Goal: Task Accomplishment & Management: Use online tool/utility

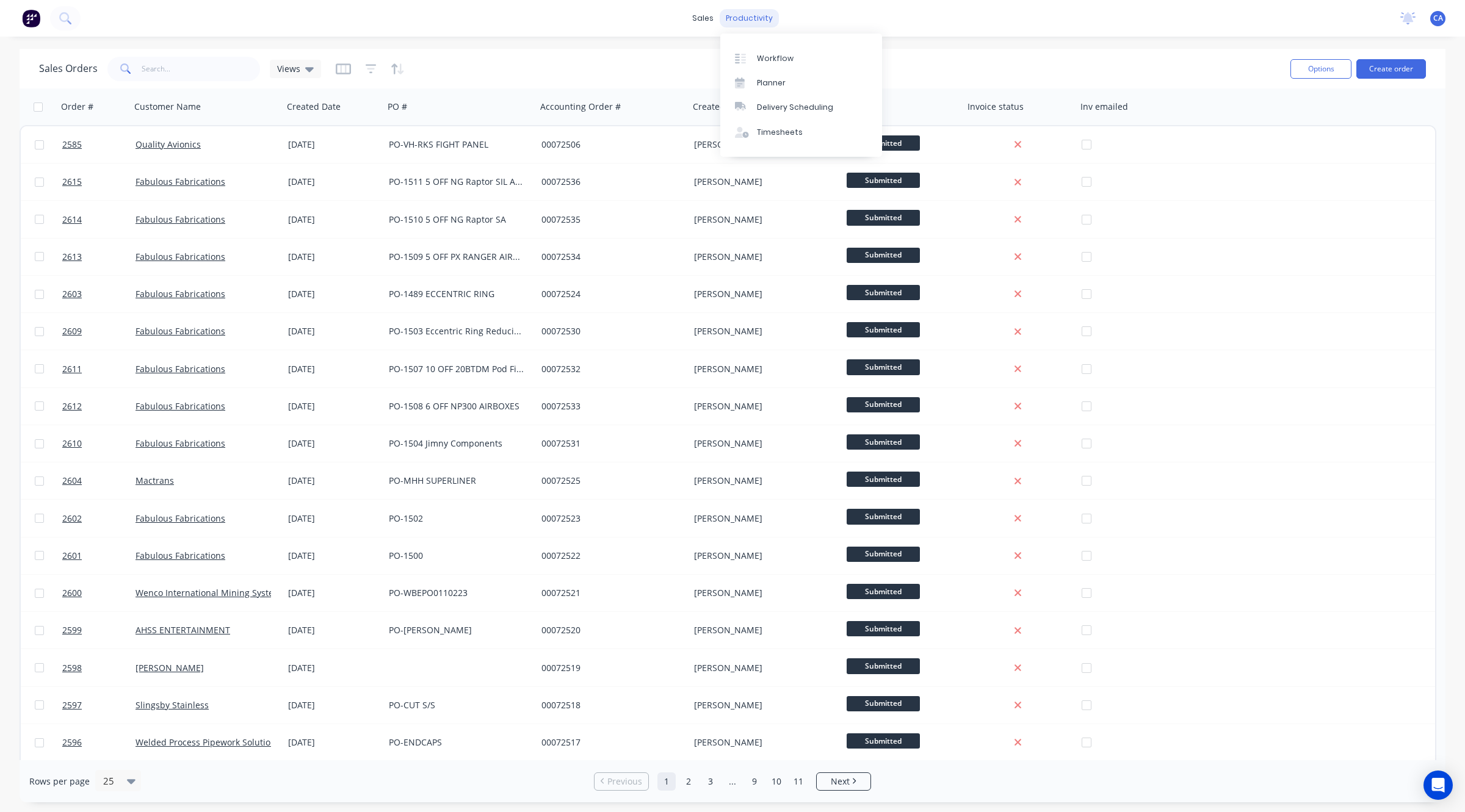
click at [734, 24] on div "productivity" at bounding box center [749, 18] width 60 height 18
click at [782, 59] on div "Workflow" at bounding box center [775, 58] width 37 height 11
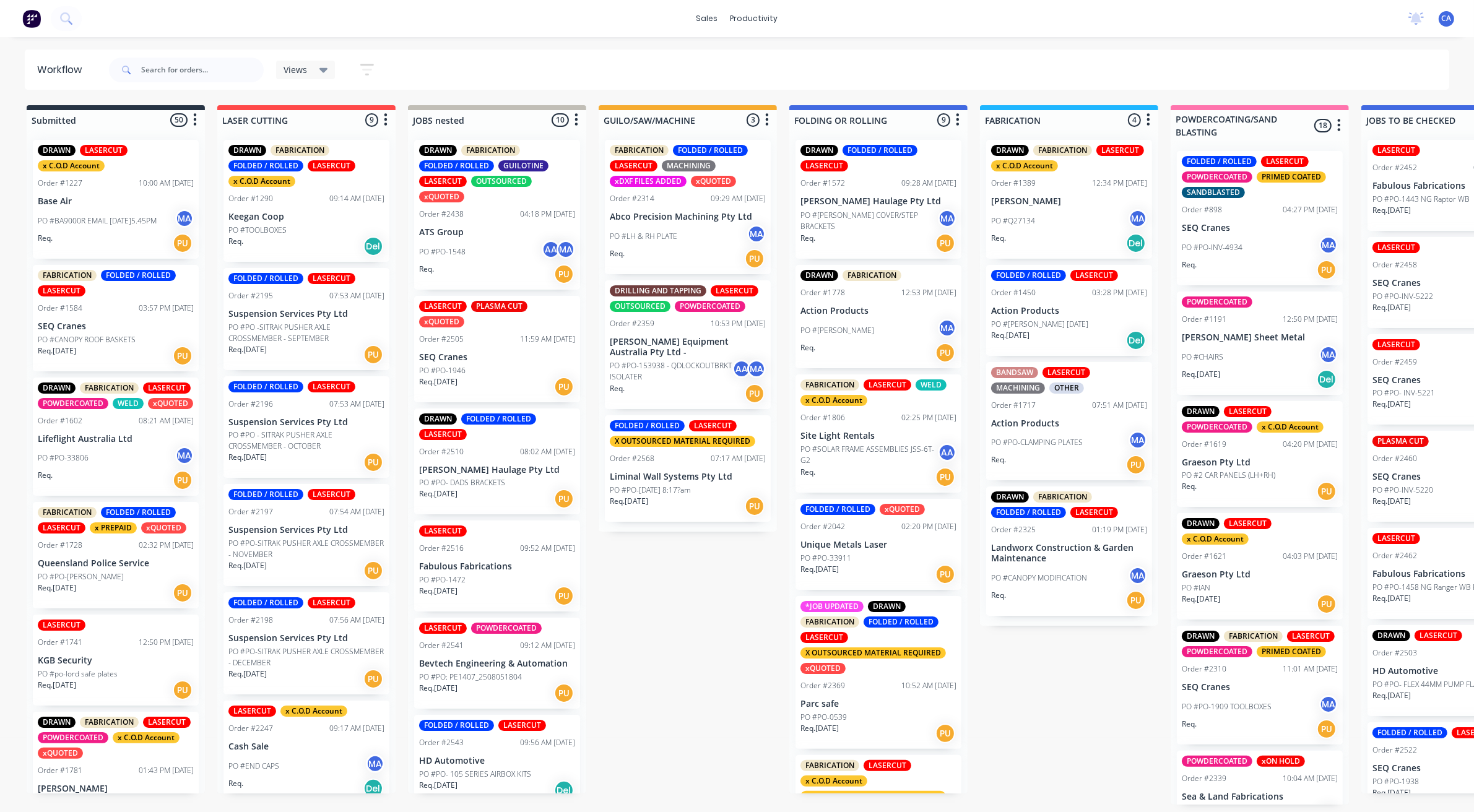
click at [861, 316] on div "DRAWN FOLDED / ROLLED LASERCUT Order #1572 09:28 AM 06/05/25 Ahern Haulage Pty …" at bounding box center [878, 462] width 178 height 663
click at [865, 319] on div "PO #GEORGE - TUB MA" at bounding box center [878, 330] width 156 height 23
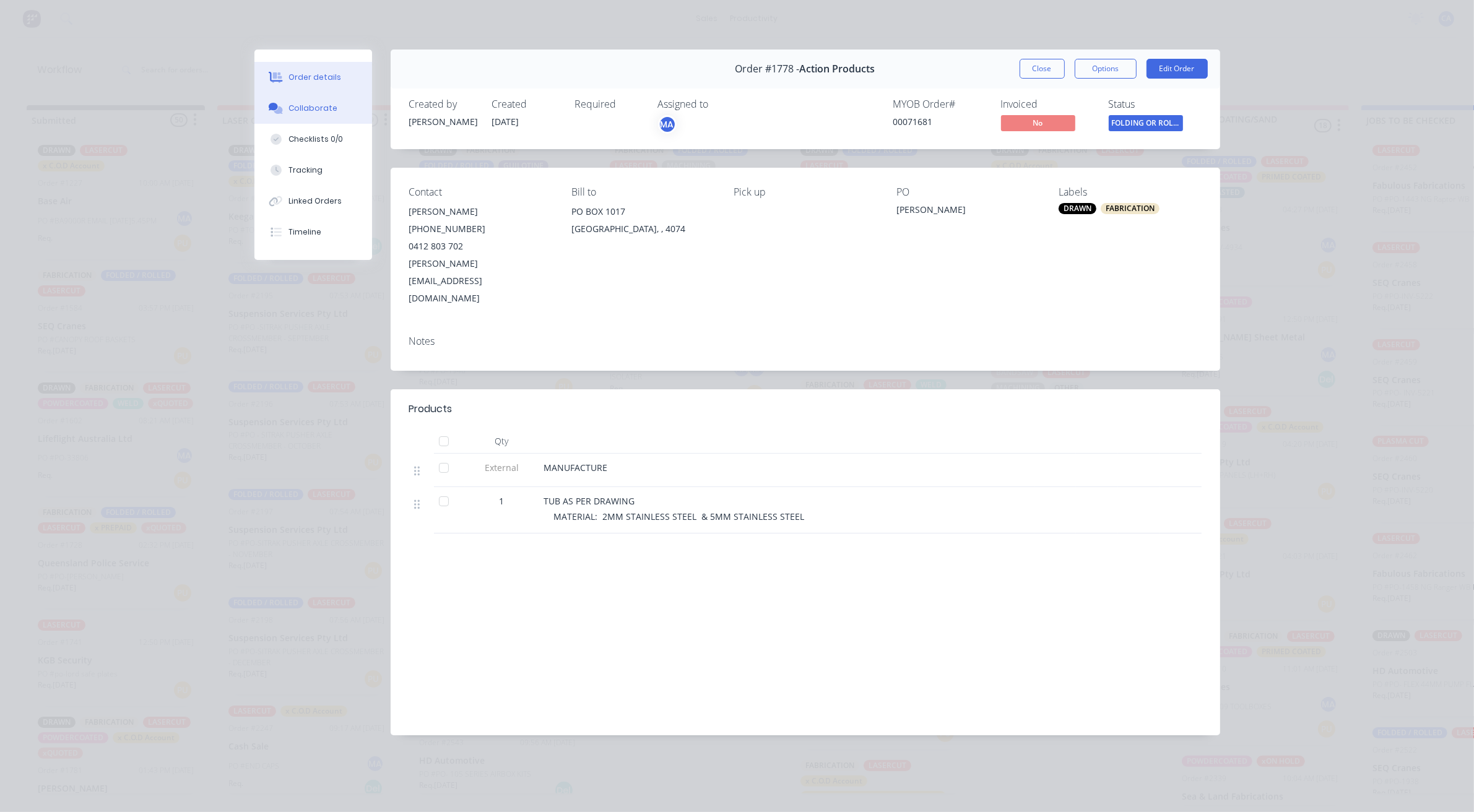
click at [334, 113] on button "Collaborate" at bounding box center [313, 108] width 117 height 31
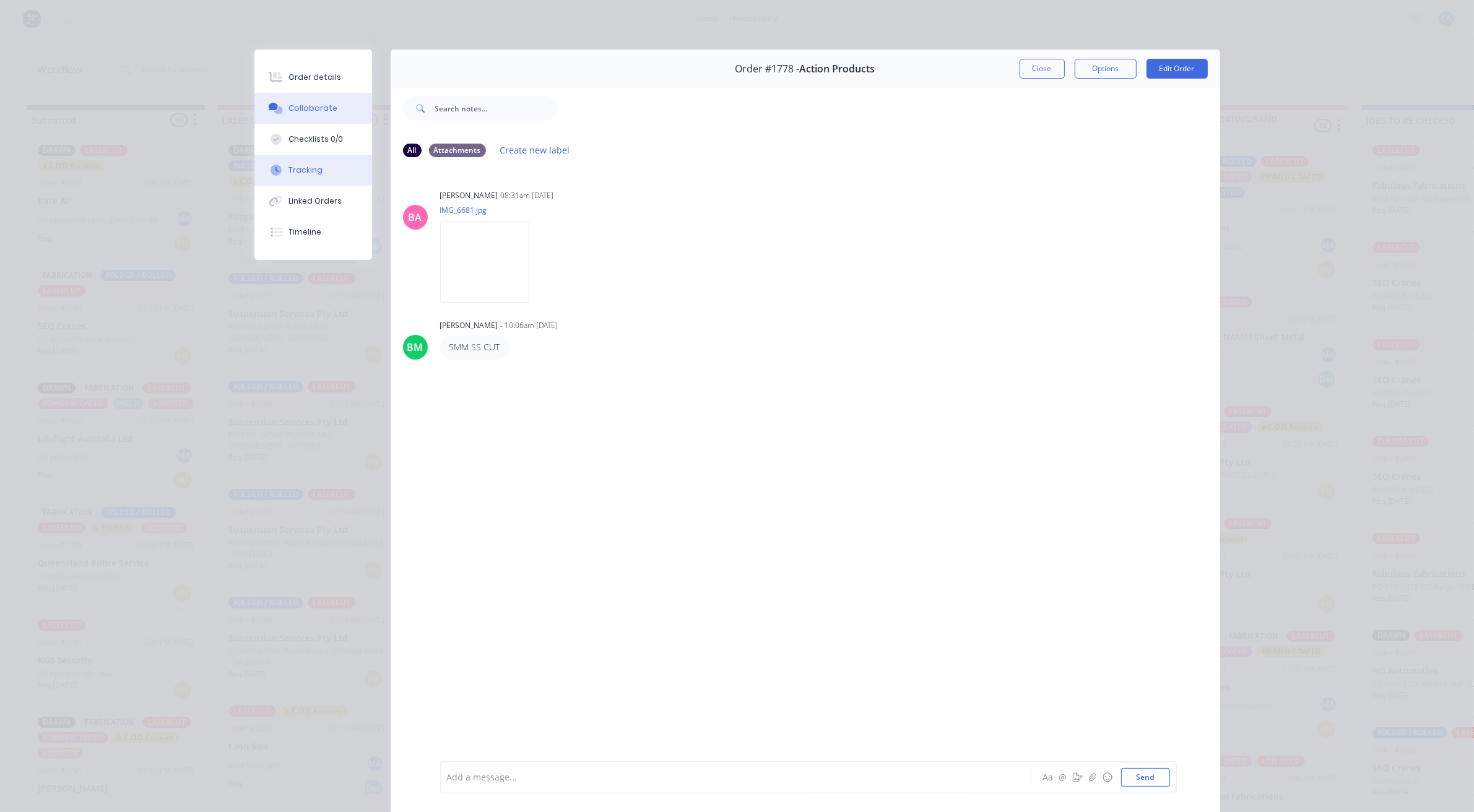
click at [331, 172] on button "Tracking" at bounding box center [313, 170] width 117 height 31
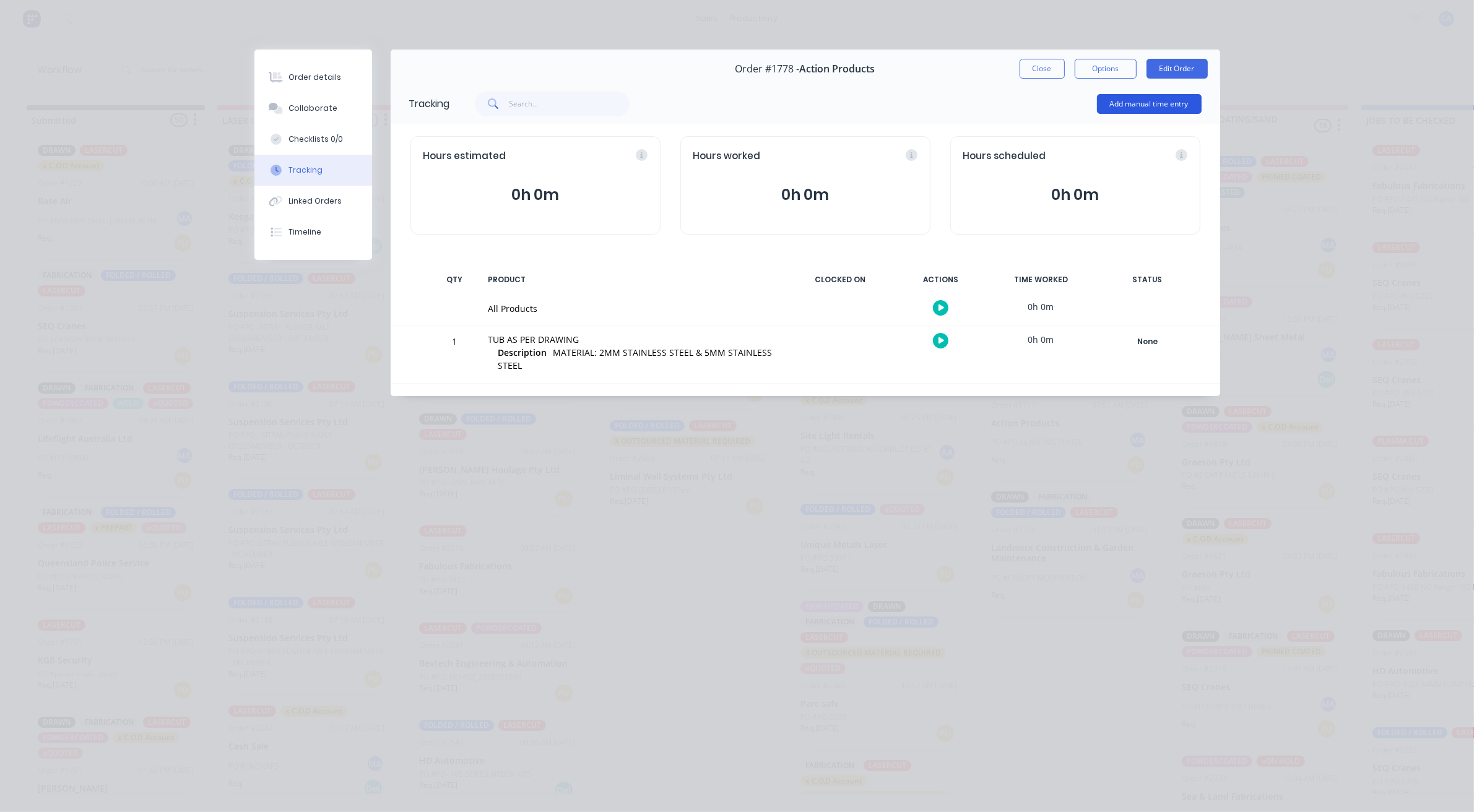
click at [1143, 99] on button "Add manual time entry" at bounding box center [1150, 104] width 105 height 20
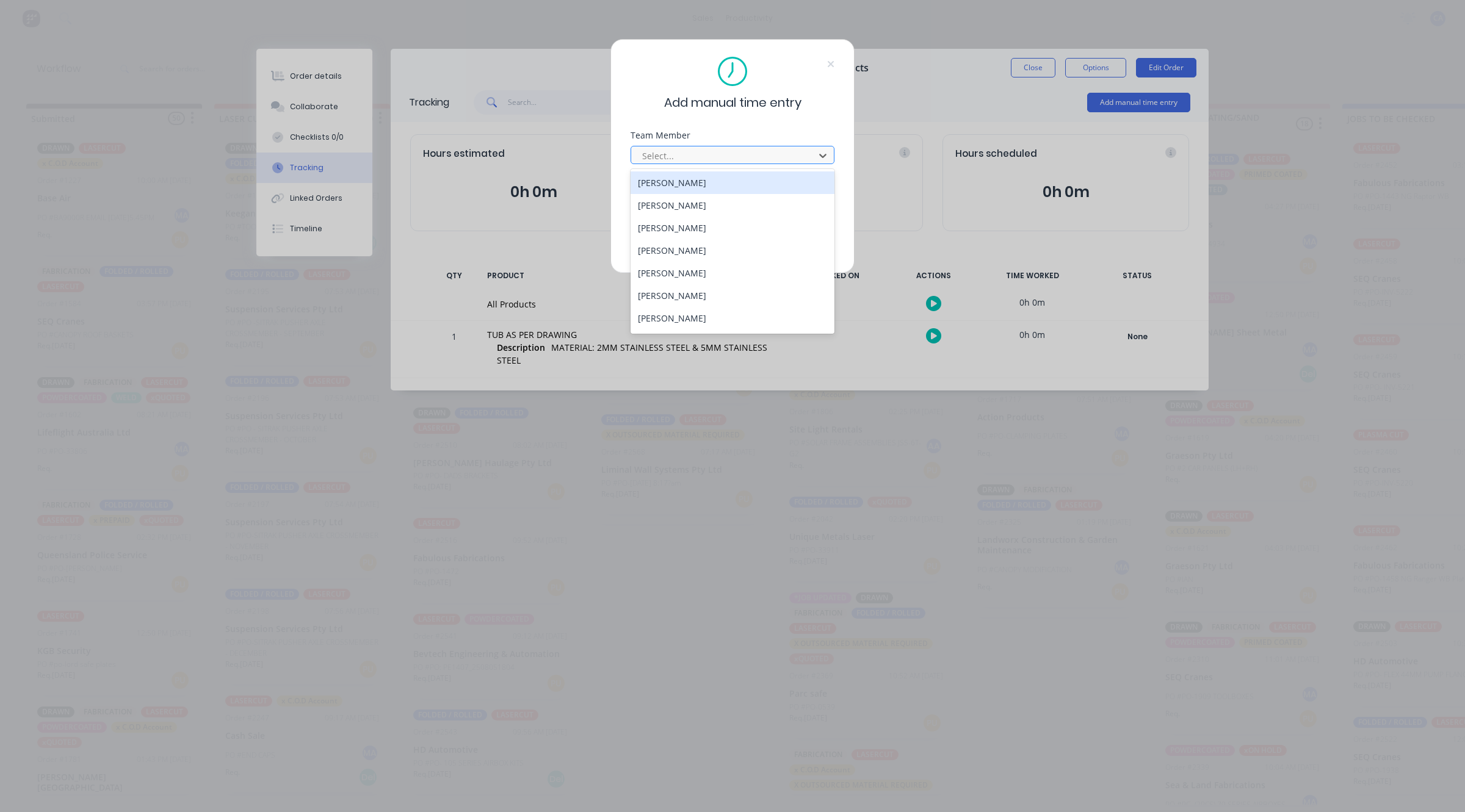
click at [720, 148] on div at bounding box center [725, 156] width 167 height 15
click at [663, 239] on div "[PERSON_NAME]" at bounding box center [732, 250] width 204 height 23
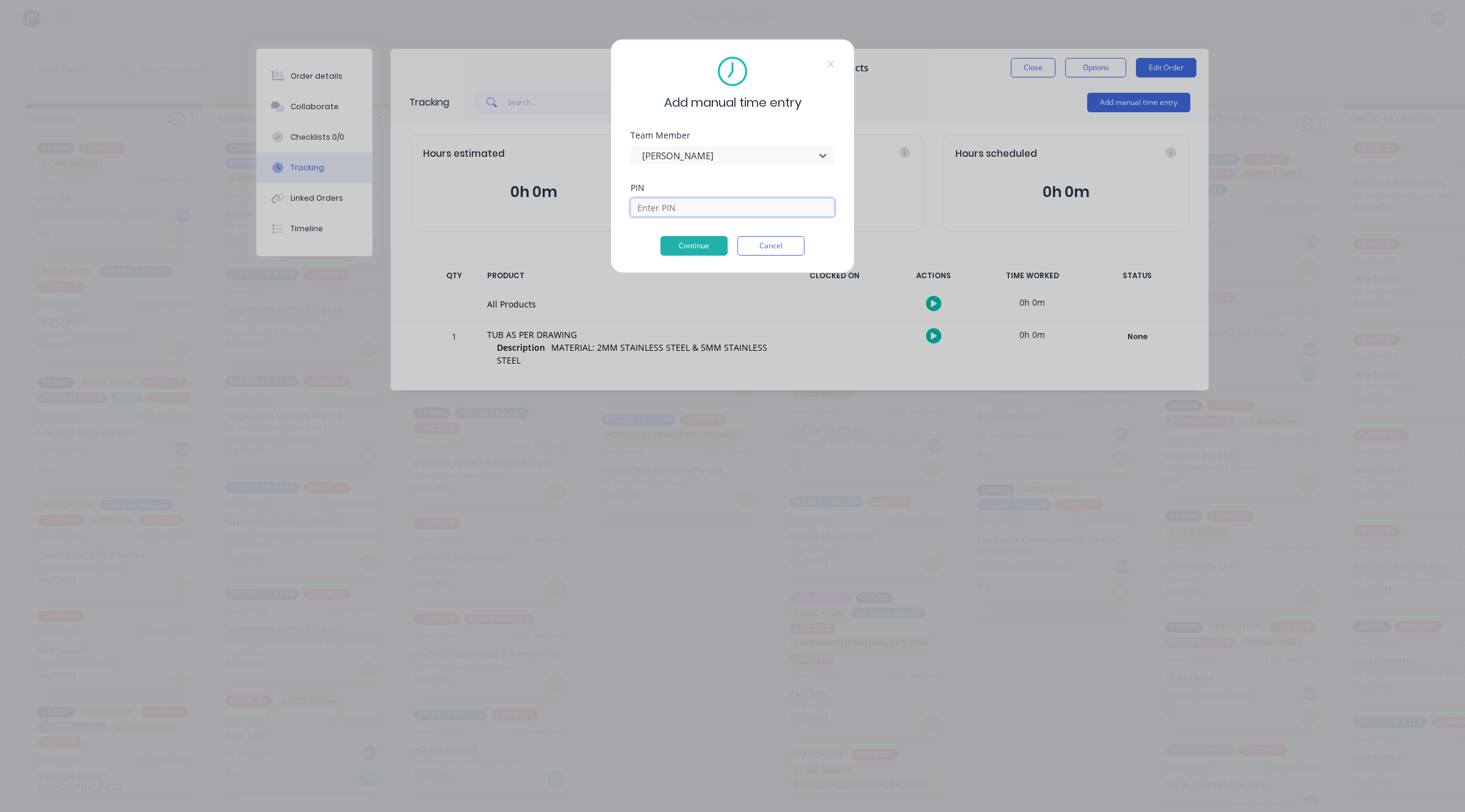
click at [672, 211] on input at bounding box center [732, 207] width 204 height 18
type input "0000"
click at [706, 251] on button "Continue" at bounding box center [694, 246] width 67 height 20
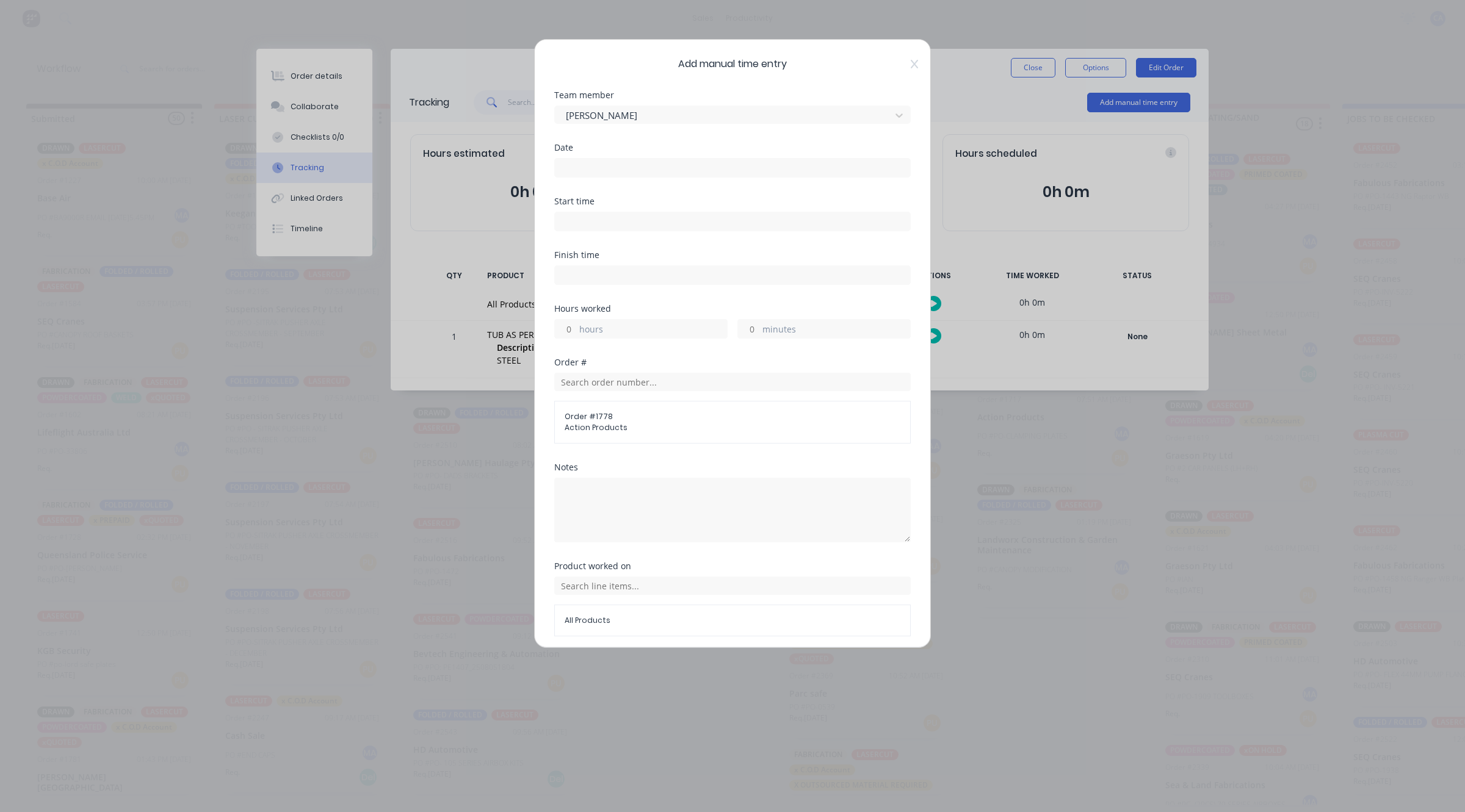
click at [629, 161] on input at bounding box center [732, 168] width 355 height 18
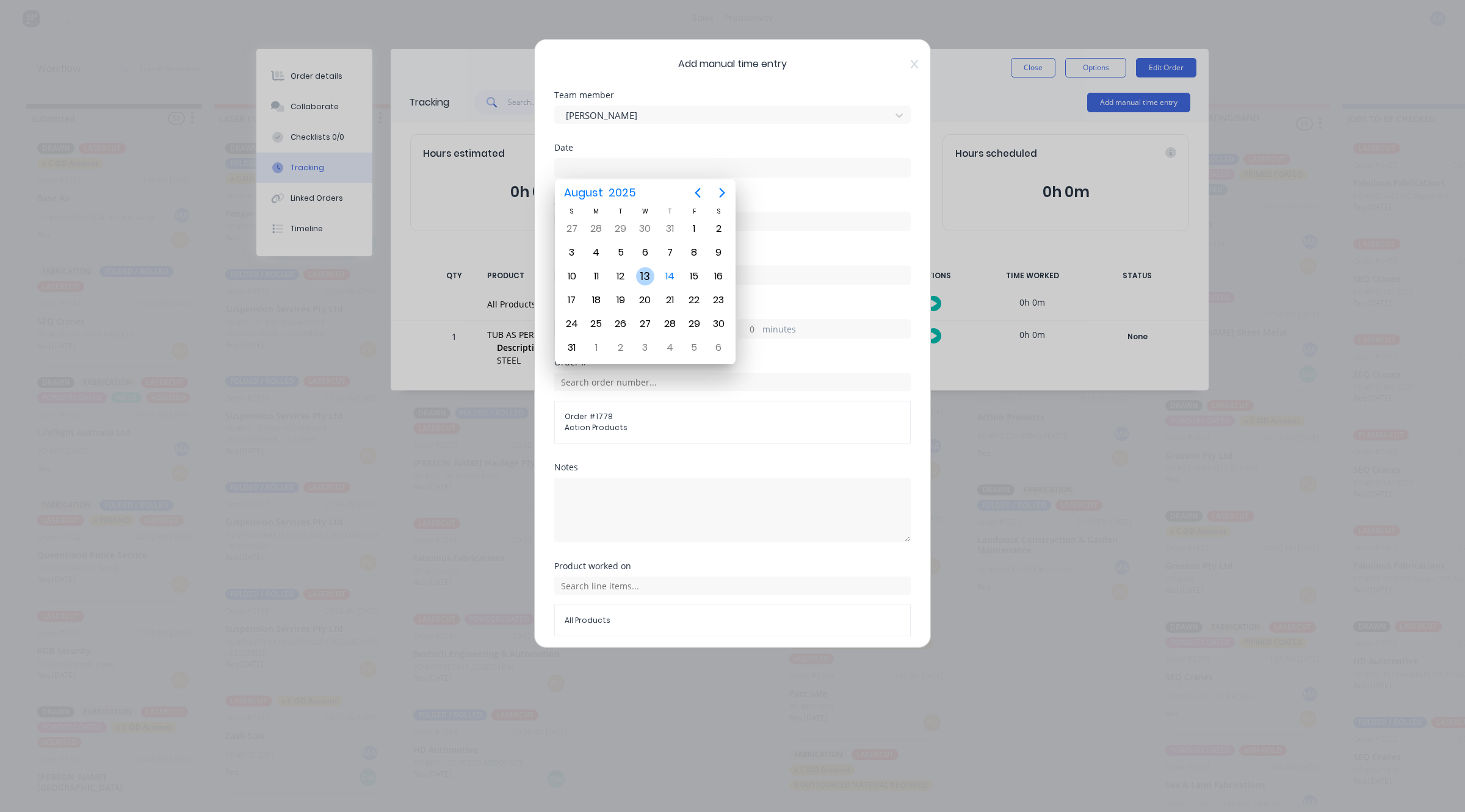
click at [650, 267] on div "13" at bounding box center [645, 277] width 18 height 18
type input "13/08/2025"
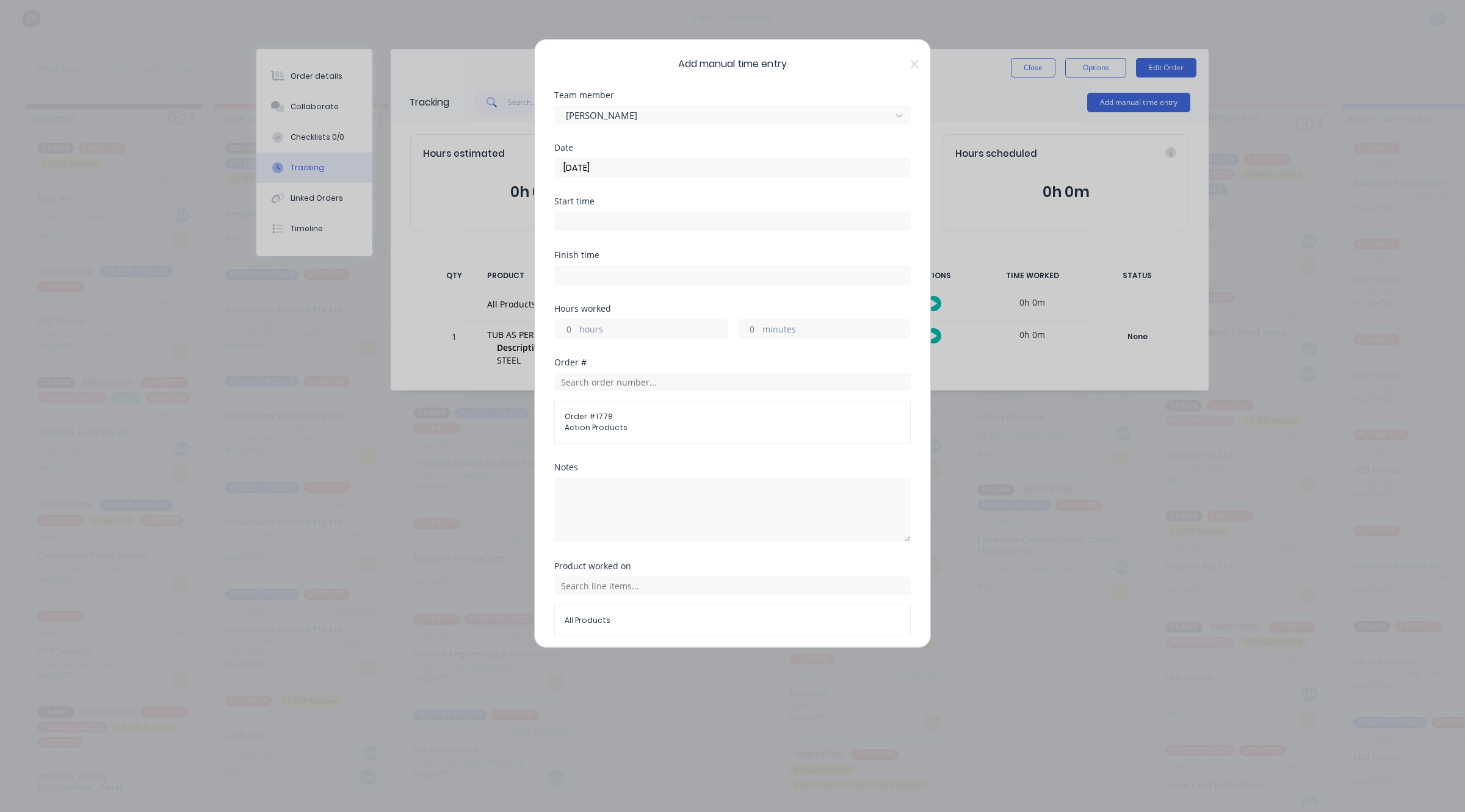
click at [574, 331] on input "hours" at bounding box center [565, 329] width 22 height 18
type input "3"
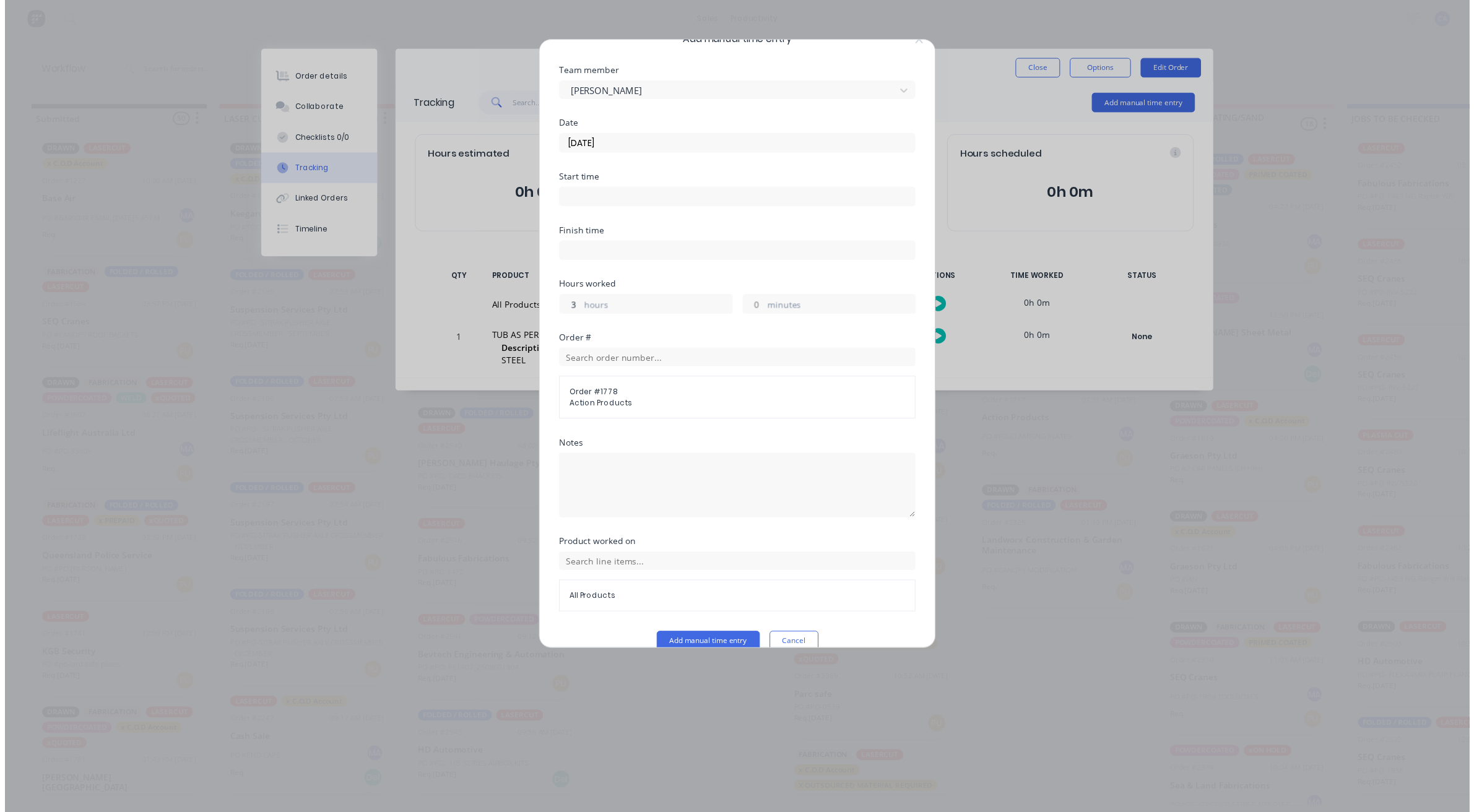
scroll to position [48, 0]
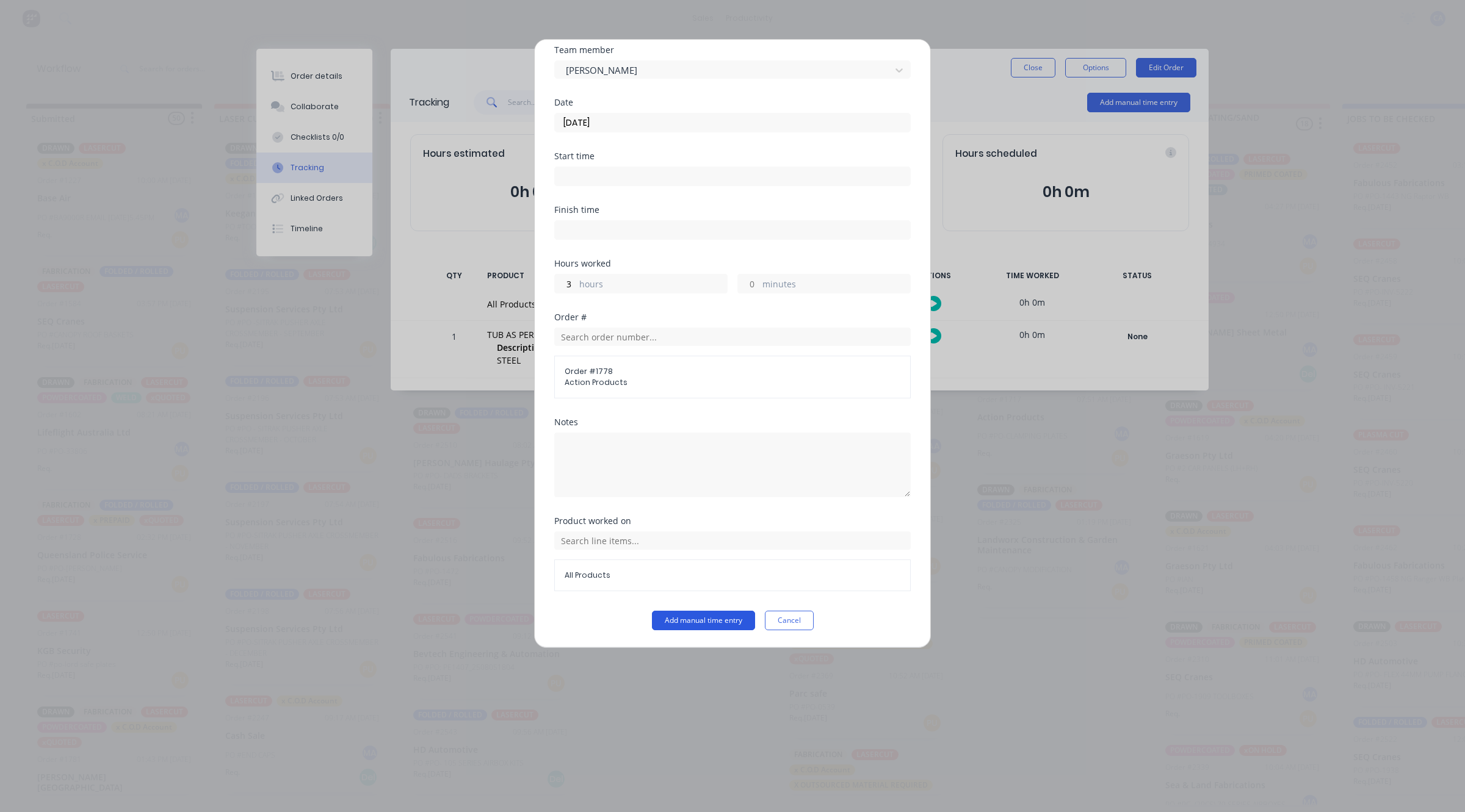
click at [681, 618] on button "Add manual time entry" at bounding box center [704, 620] width 103 height 20
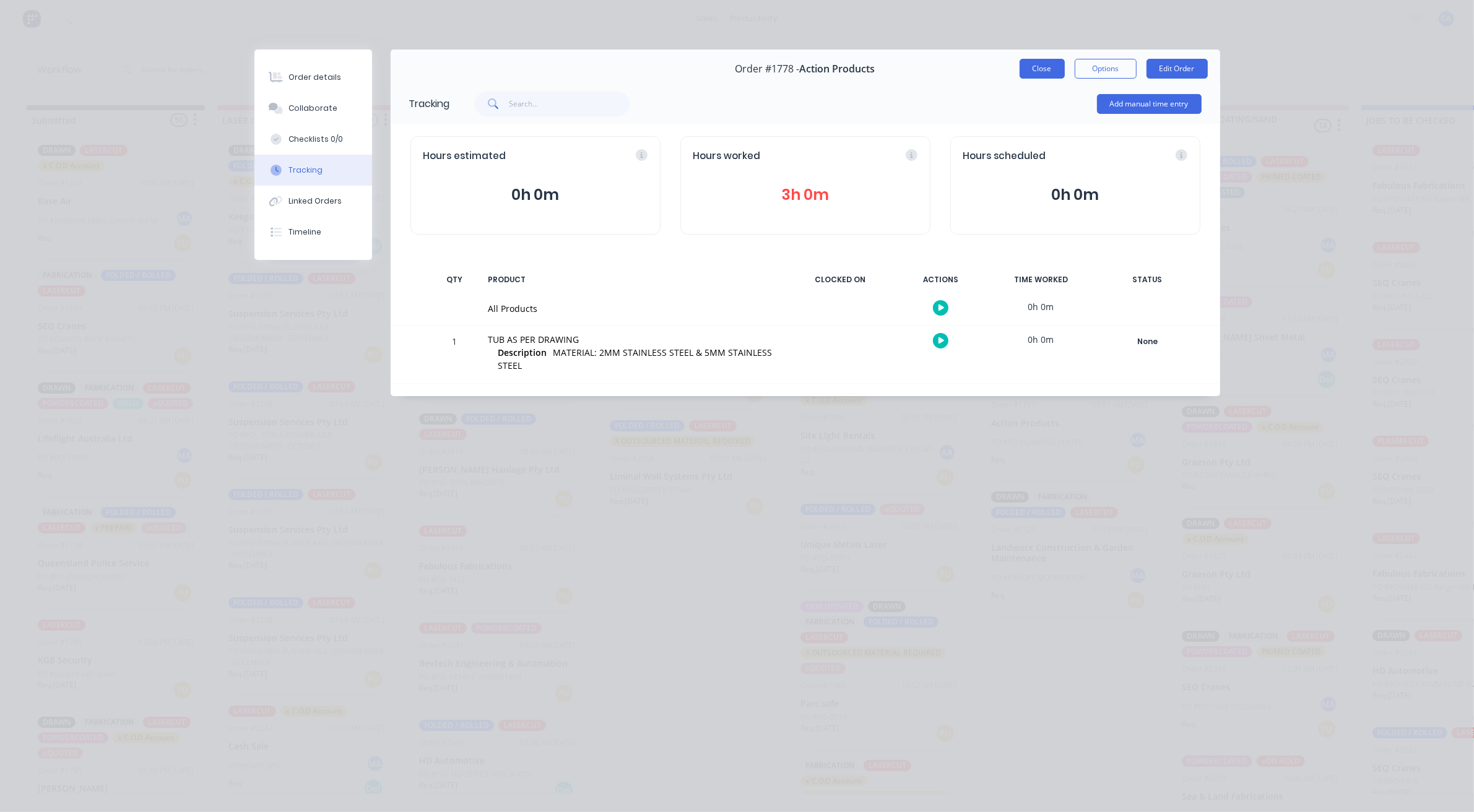
click at [1022, 72] on button "Close" at bounding box center [1042, 69] width 45 height 20
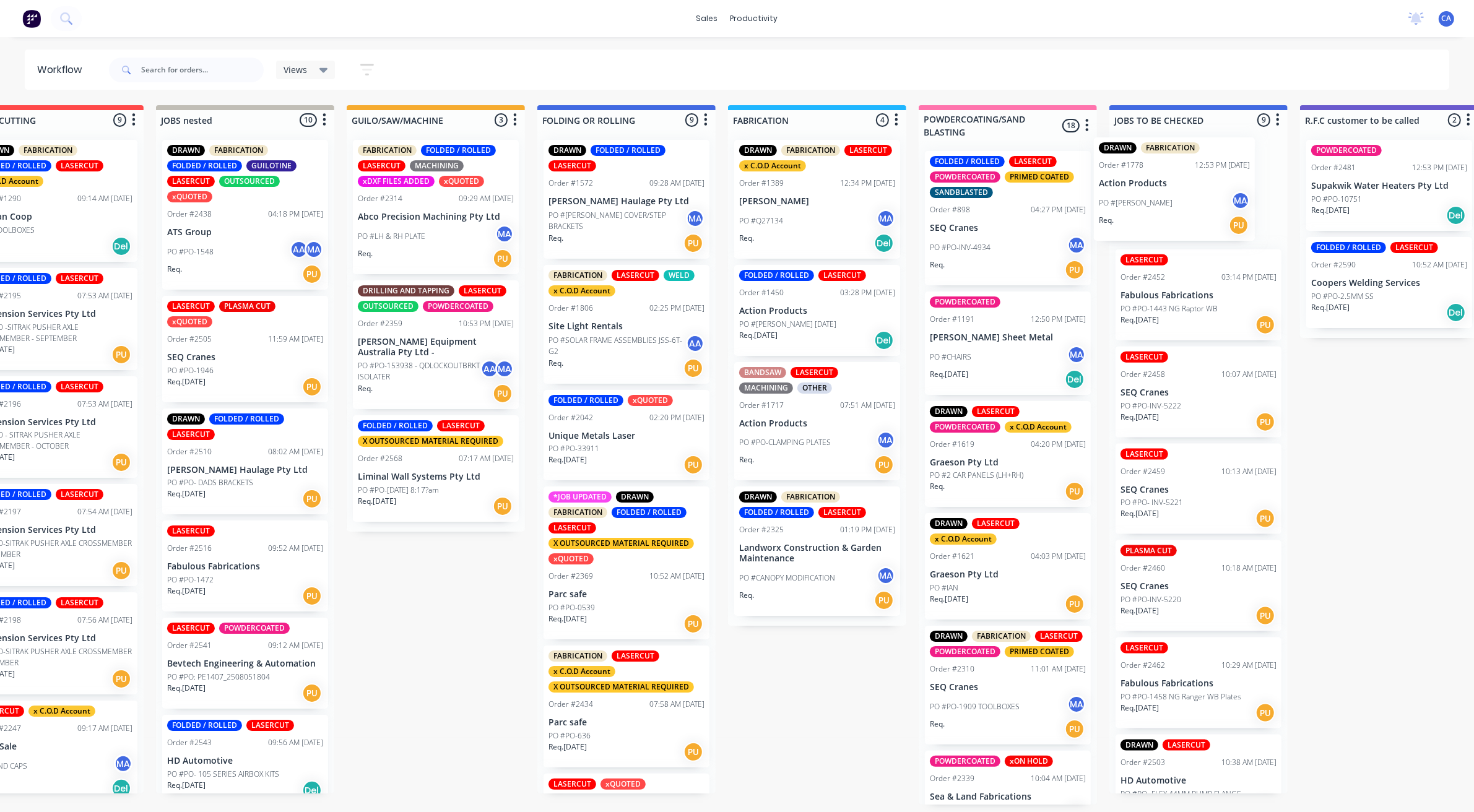
drag, startPoint x: 855, startPoint y: 329, endPoint x: 1141, endPoint y: 210, distance: 309.8
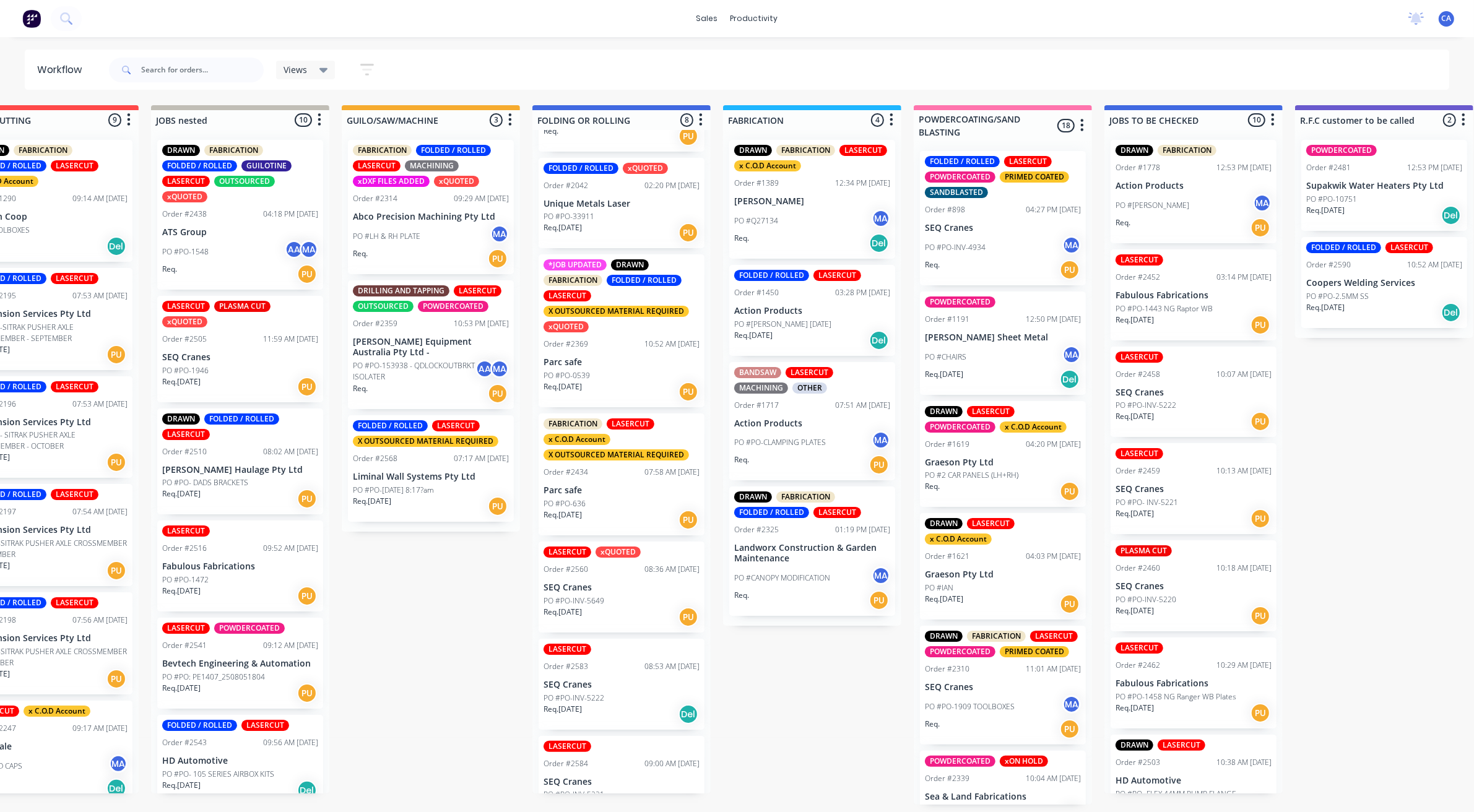
scroll to position [262, 0]
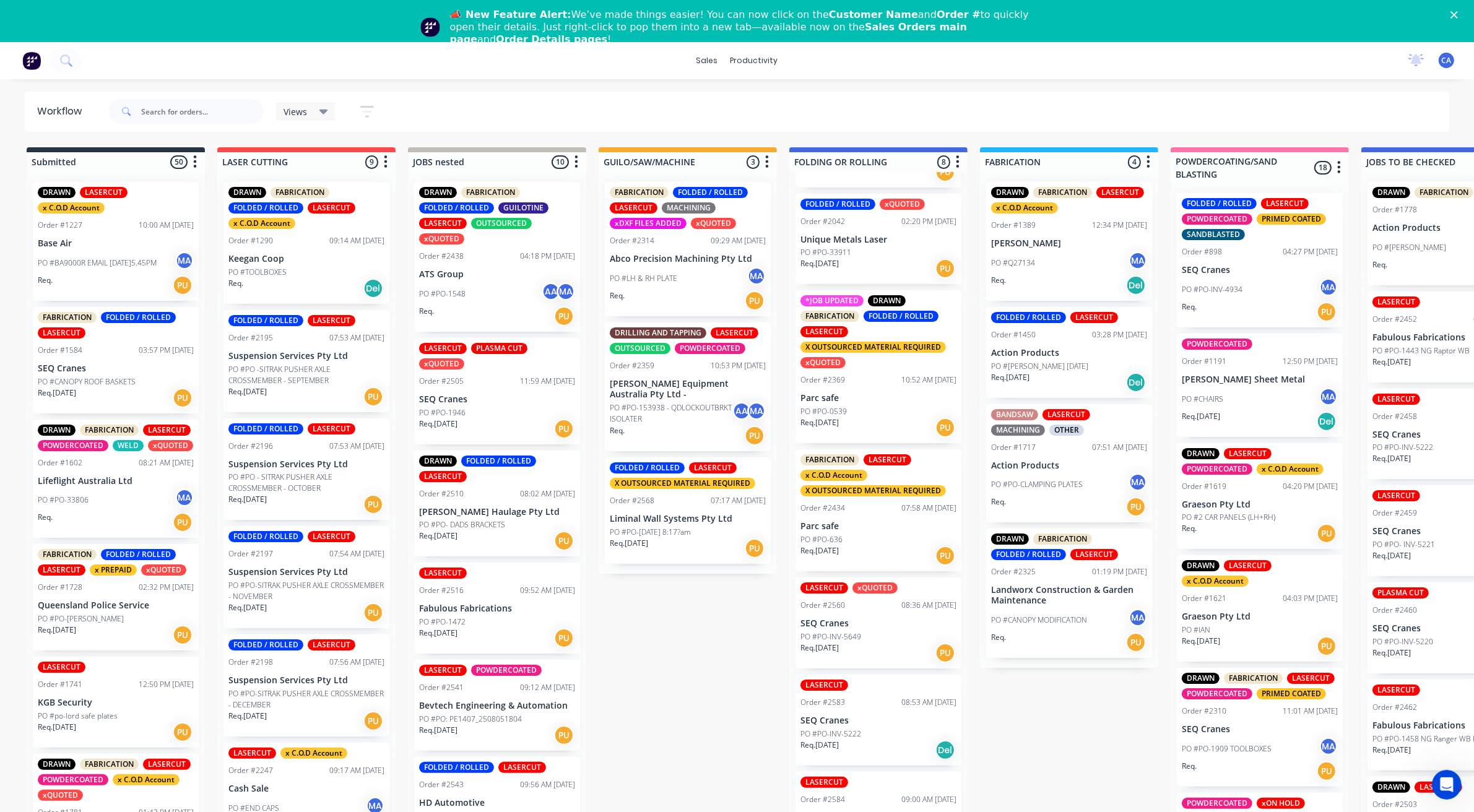
scroll to position [262, 0]
